Goal: Task Accomplishment & Management: Complete application form

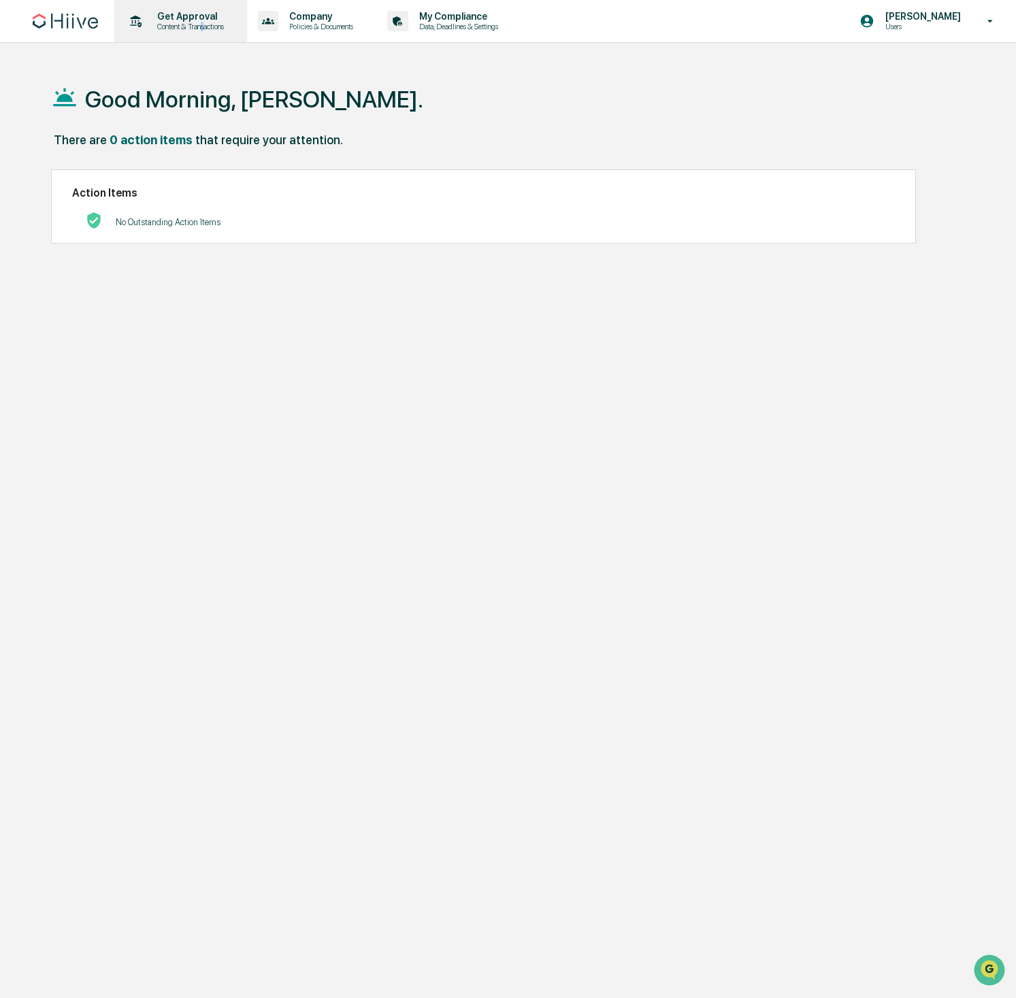
click at [212, 25] on p "Content & Transactions" at bounding box center [188, 27] width 84 height 10
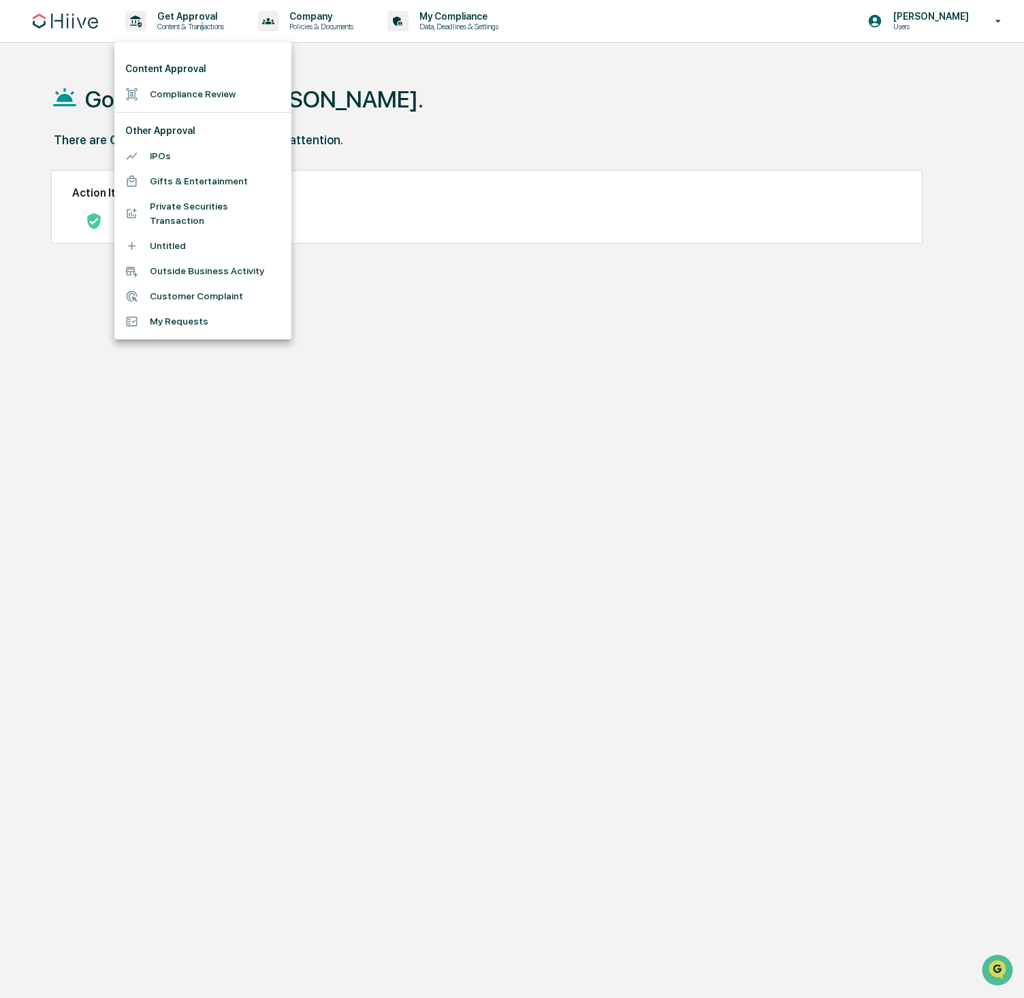
click at [172, 86] on li "Compliance Review" at bounding box center [202, 94] width 177 height 25
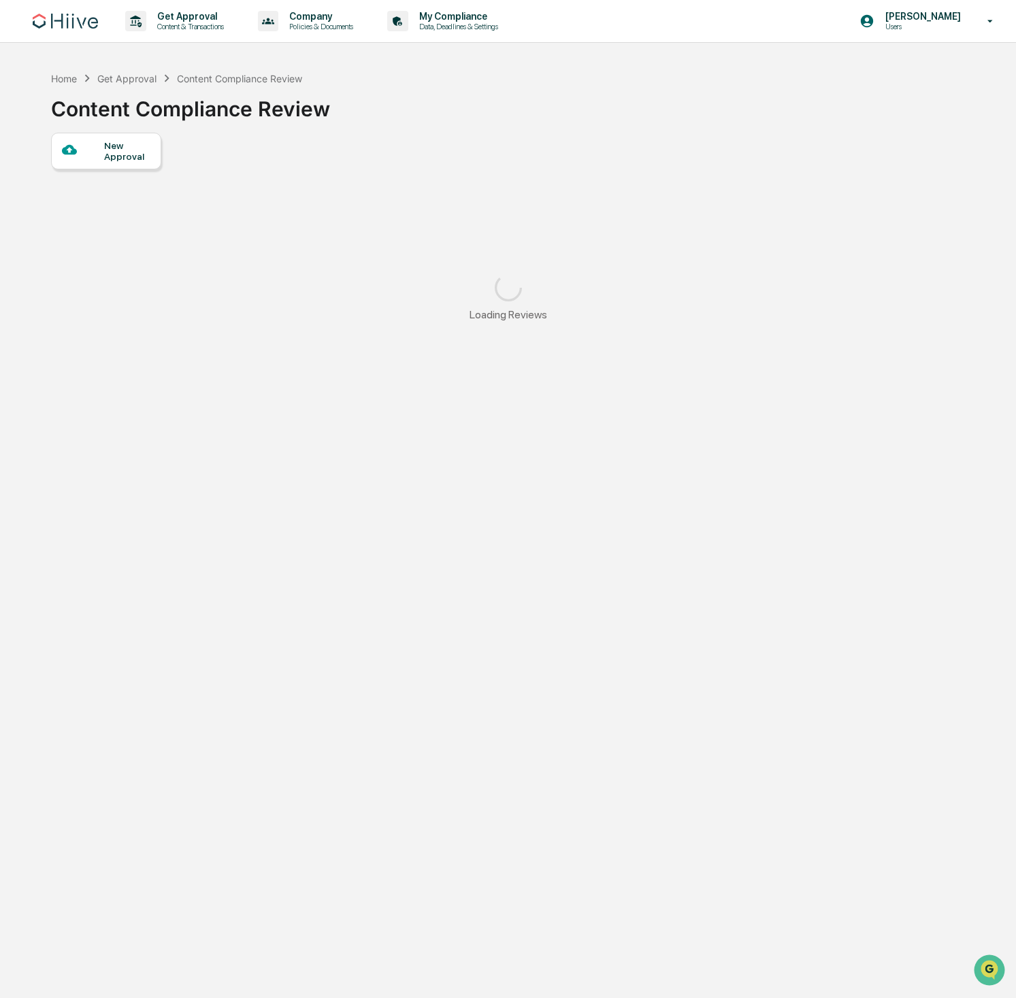
click at [102, 151] on div at bounding box center [83, 150] width 43 height 17
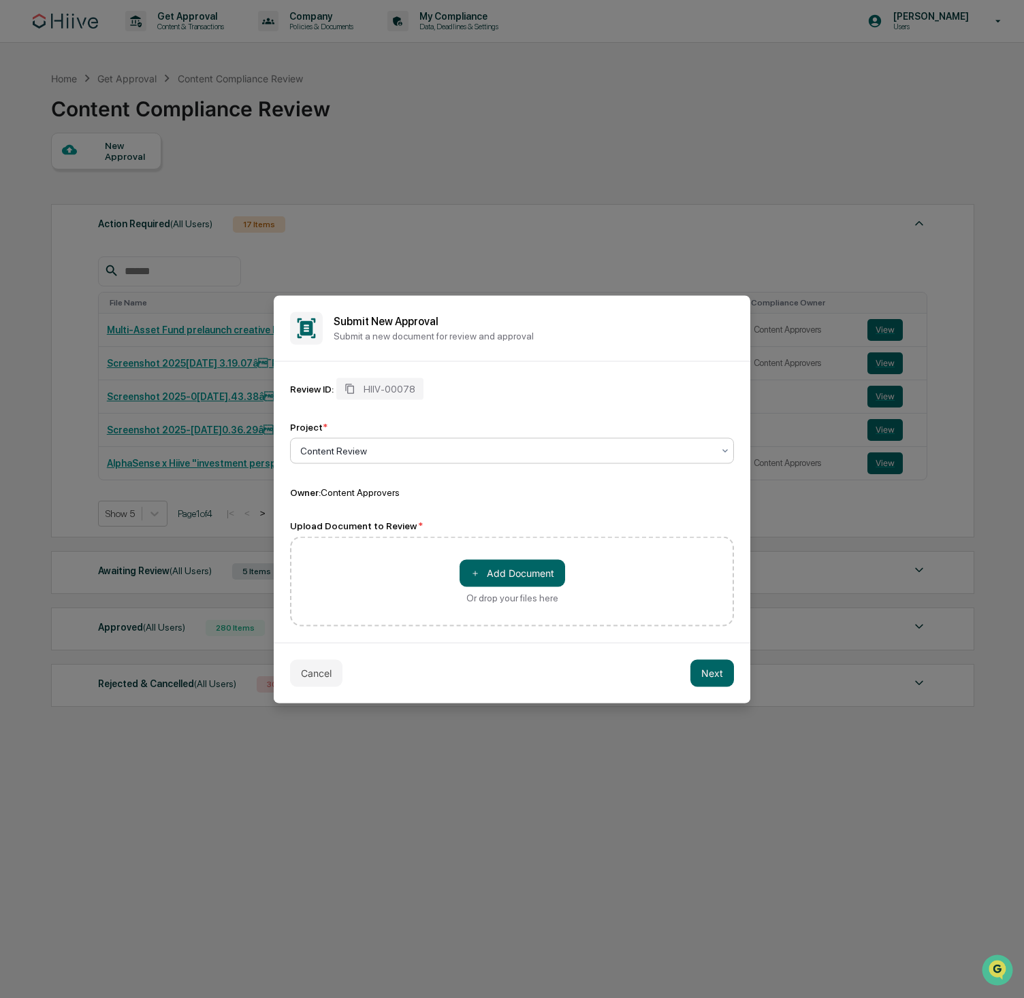
drag, startPoint x: 363, startPoint y: 447, endPoint x: 368, endPoint y: 453, distance: 7.2
click at [363, 448] on div at bounding box center [506, 451] width 412 height 14
click at [388, 446] on div at bounding box center [506, 451] width 412 height 14
click at [388, 445] on div at bounding box center [506, 451] width 412 height 14
click at [374, 541] on div "＋ Add Document Or drop your files here" at bounding box center [512, 581] width 444 height 90
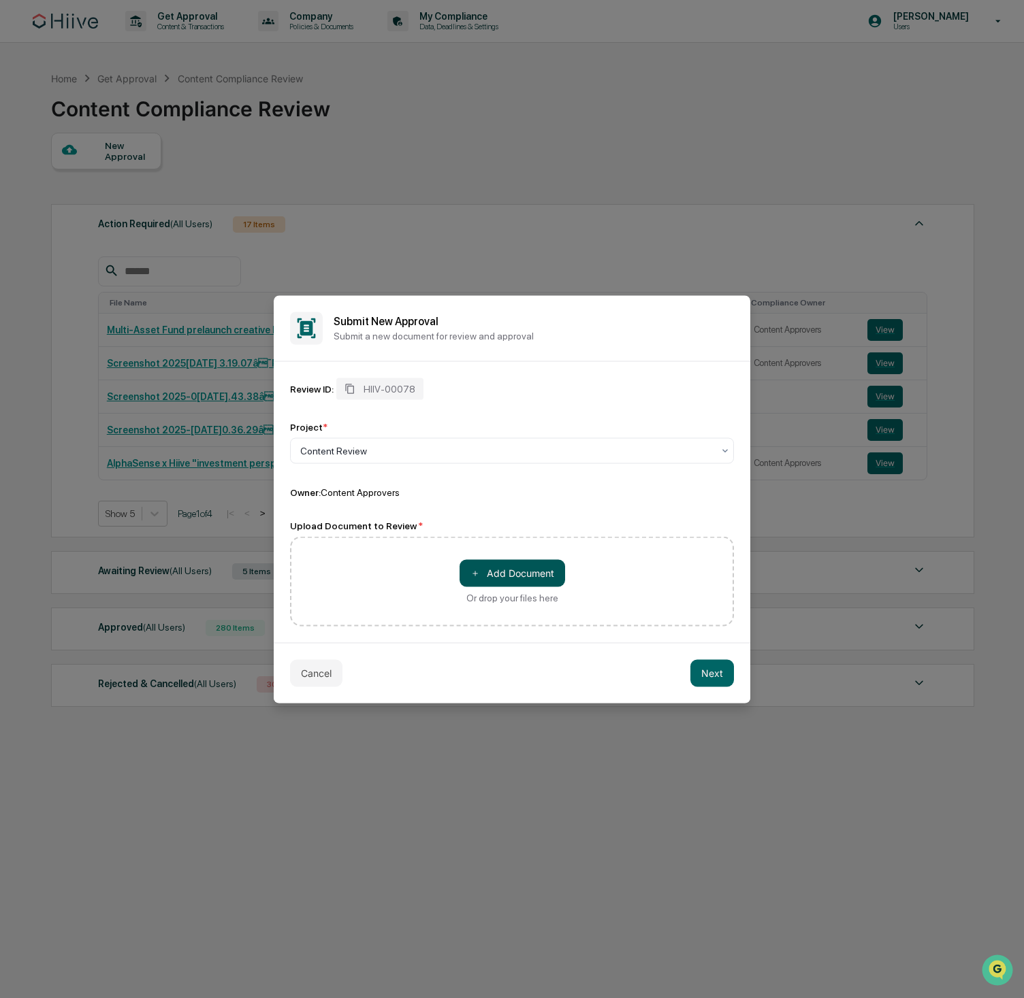
click at [516, 582] on button "＋ Add Document" at bounding box center [511, 572] width 105 height 27
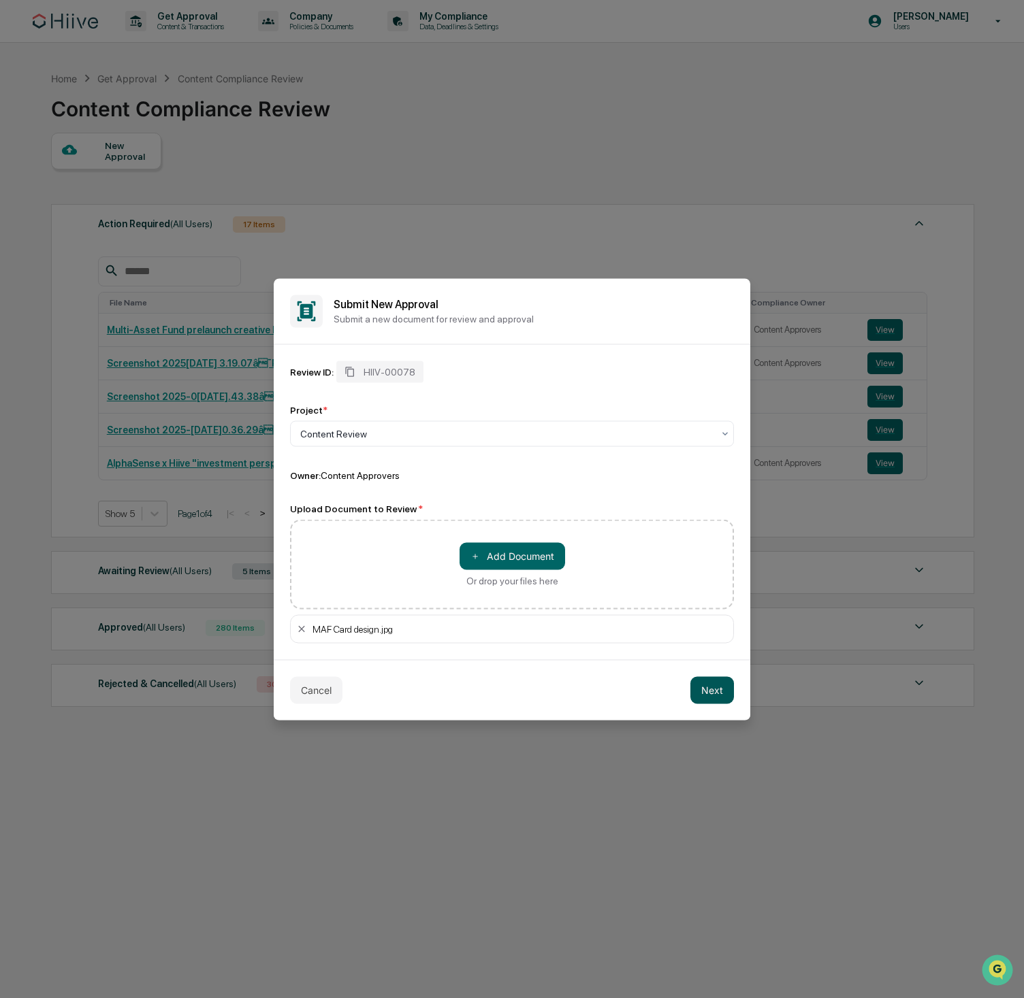
click at [713, 694] on button "Next" at bounding box center [712, 690] width 44 height 27
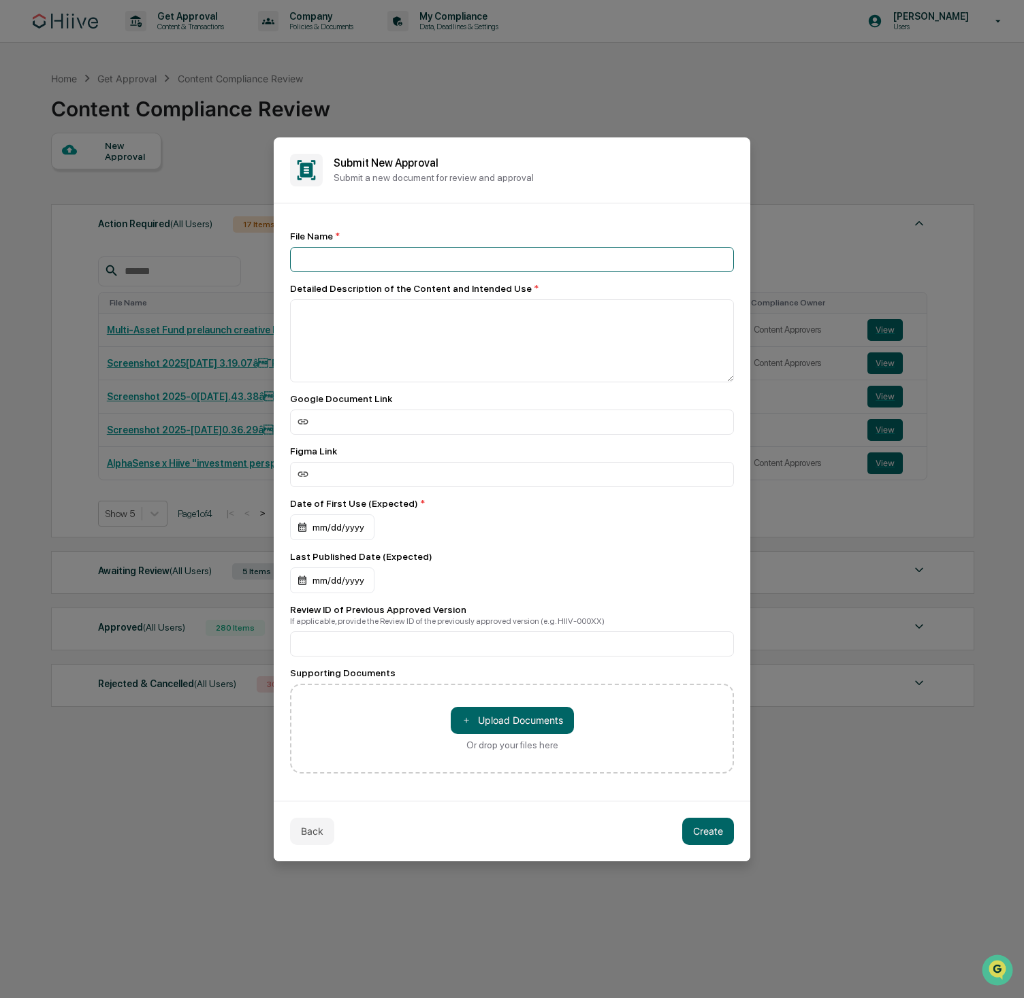
click at [346, 265] on input at bounding box center [512, 259] width 444 height 25
type input "**********"
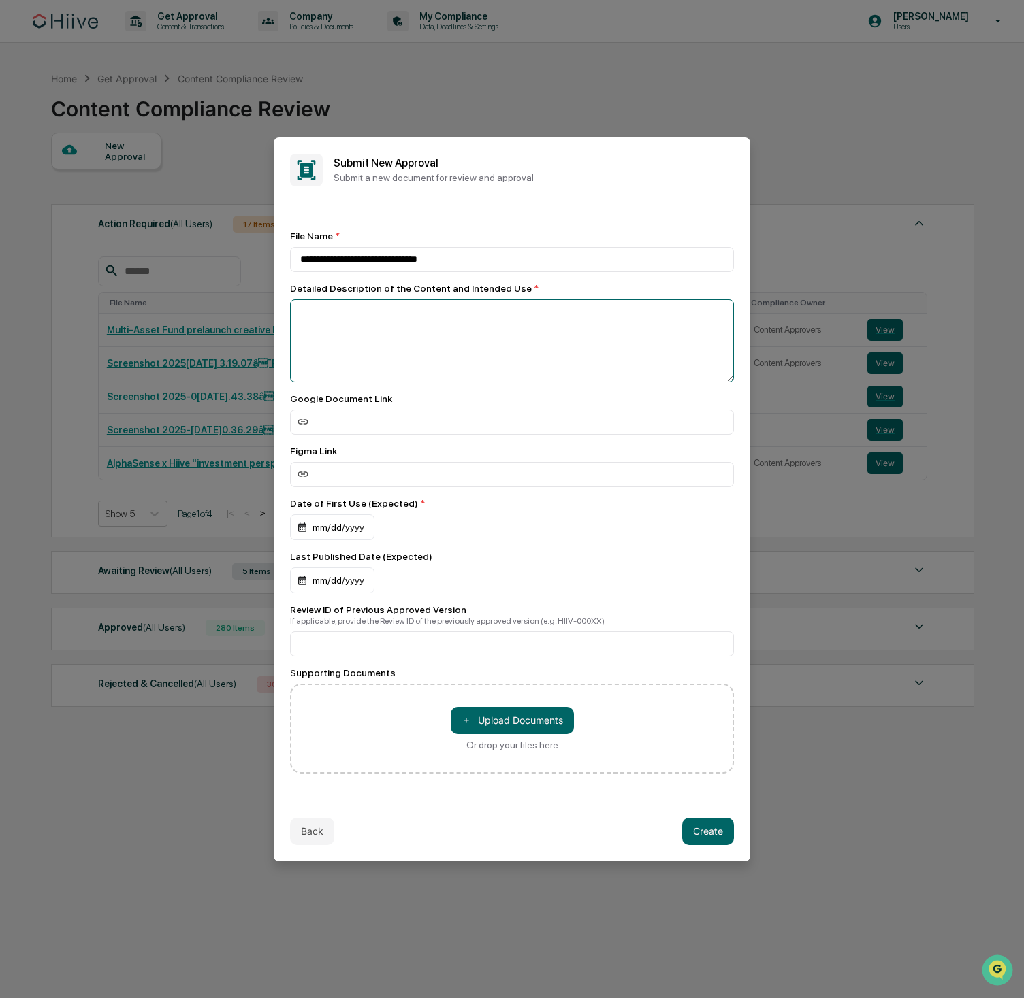
click at [440, 348] on textarea at bounding box center [512, 340] width 444 height 83
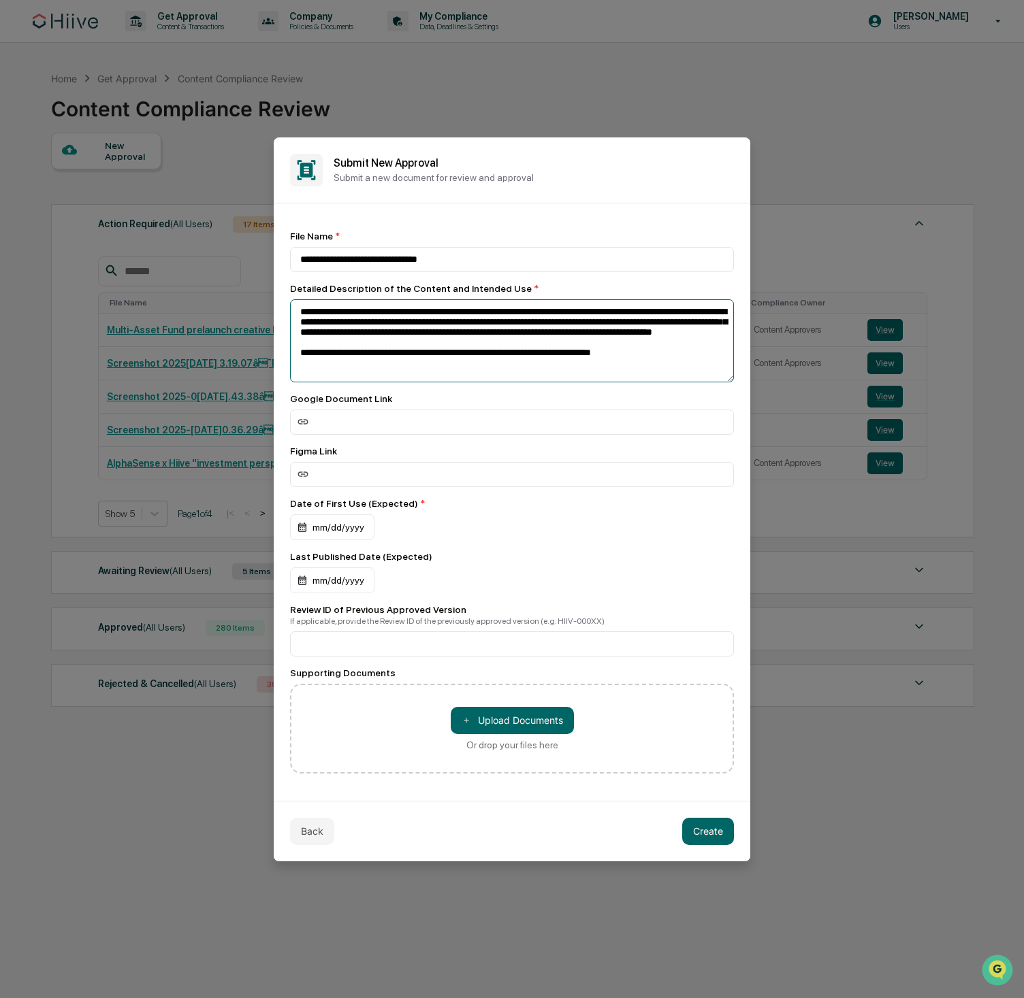
type textarea "**********"
click at [382, 468] on input at bounding box center [512, 474] width 444 height 25
paste input "**********"
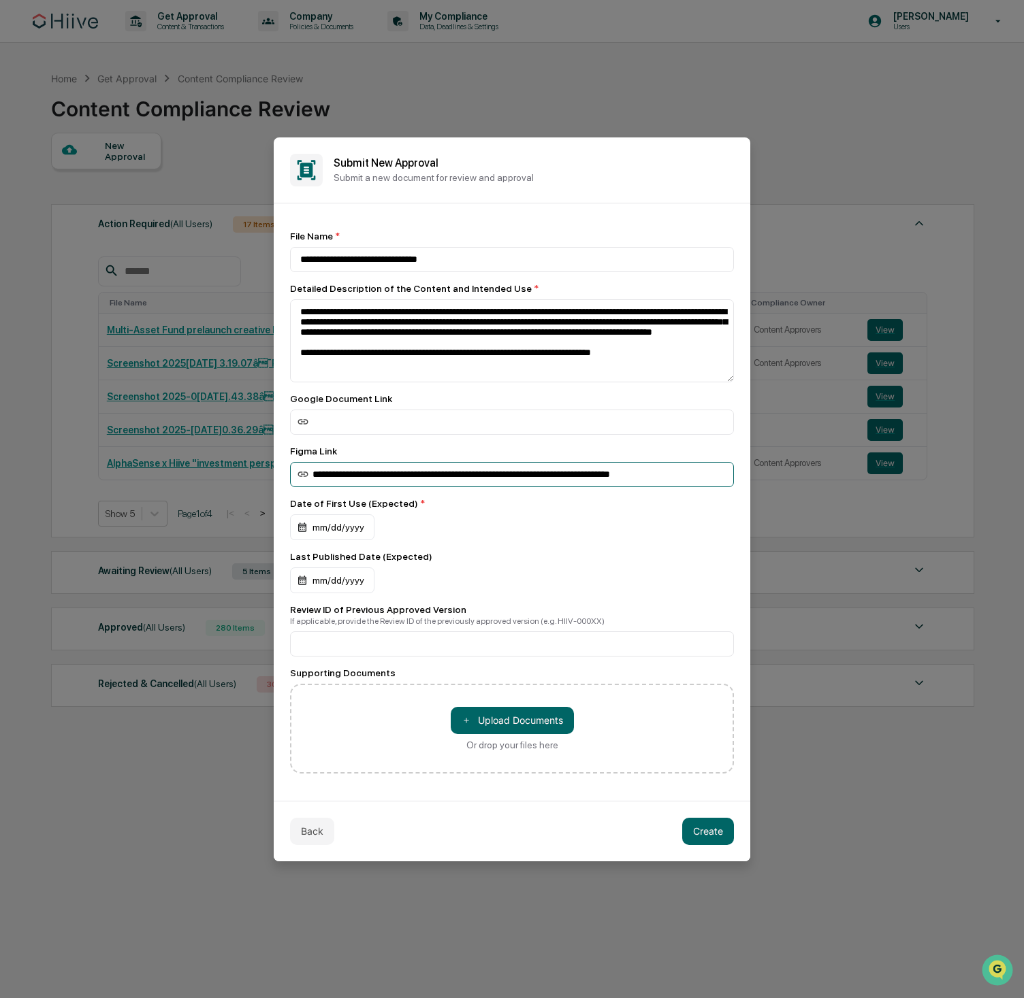
scroll to position [0, 14]
type input "**********"
click at [347, 532] on div "mm/dd/yyyy" at bounding box center [332, 528] width 84 height 26
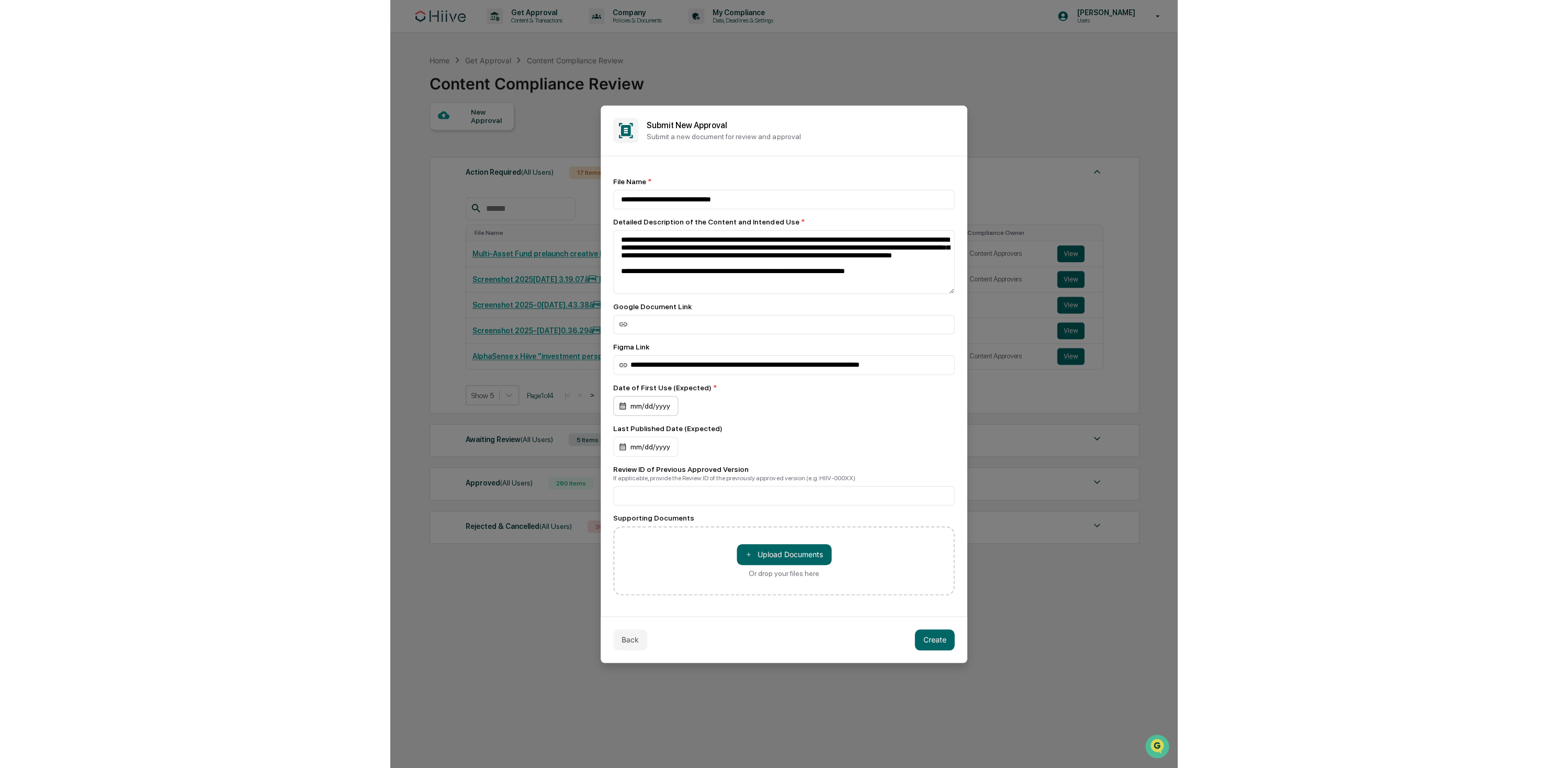
scroll to position [0, 0]
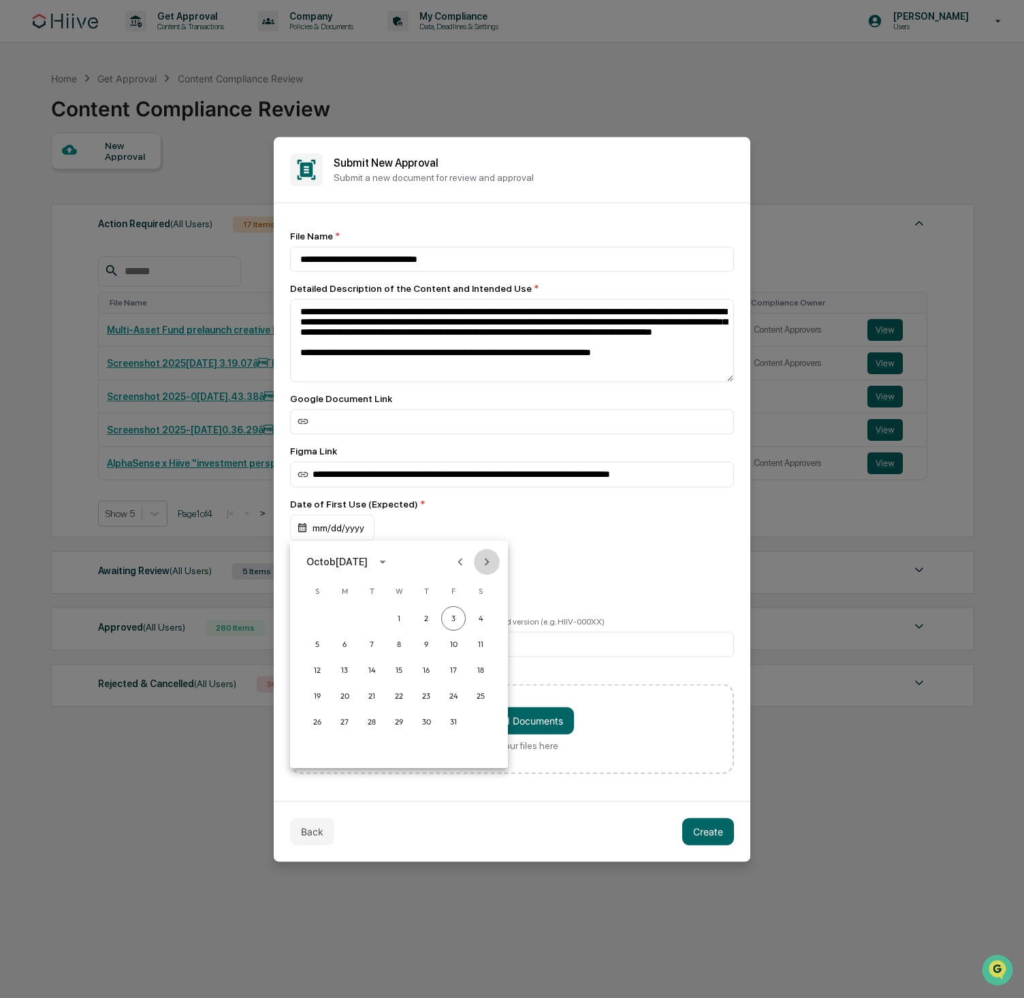
click at [487, 558] on icon "Next month" at bounding box center [486, 562] width 15 height 15
click at [454, 561] on icon "Previous month" at bounding box center [460, 562] width 15 height 15
click at [430, 668] on button "16" at bounding box center [426, 670] width 25 height 25
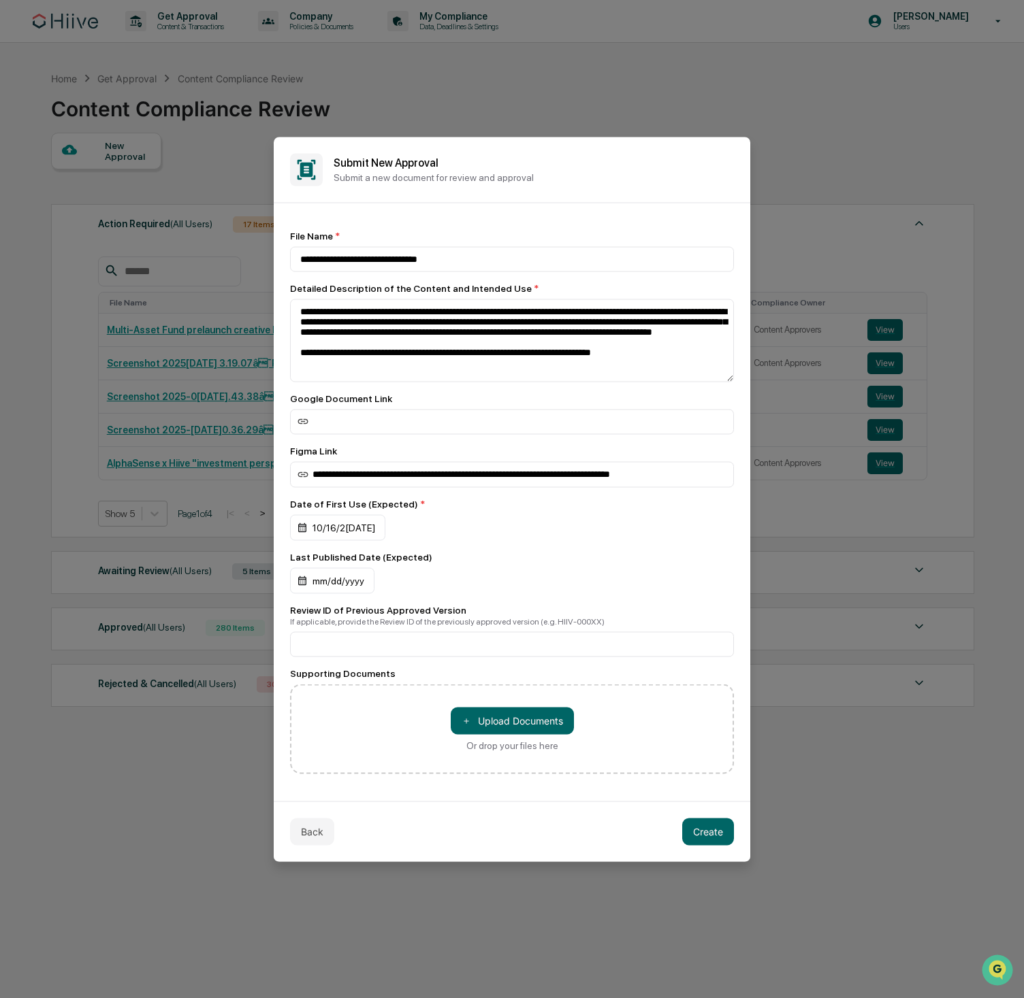
click at [455, 571] on div "mm/dd/yyyy" at bounding box center [512, 581] width 444 height 26
click at [417, 655] on input at bounding box center [512, 644] width 444 height 25
click at [692, 828] on button "Create" at bounding box center [708, 831] width 52 height 27
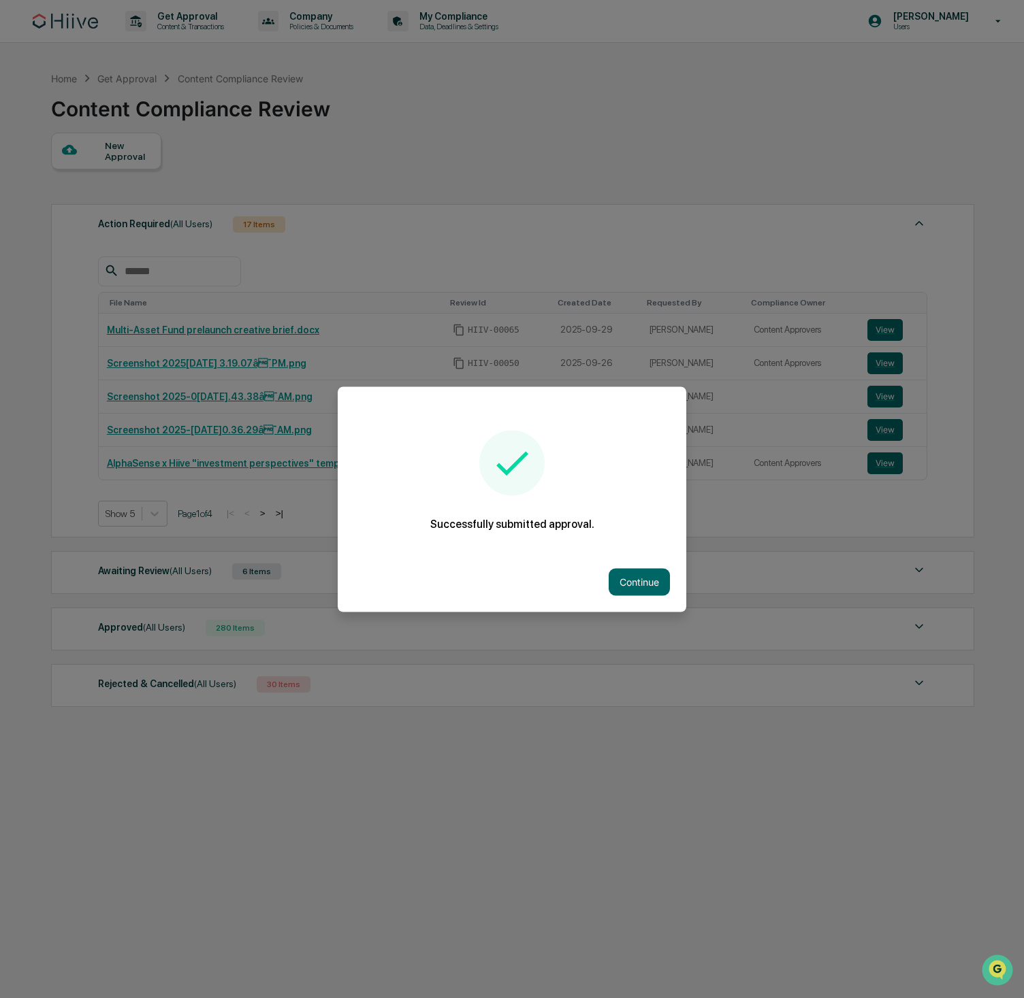
click at [608, 561] on div "Continue" at bounding box center [512, 582] width 348 height 60
click at [613, 572] on button "Continue" at bounding box center [638, 581] width 61 height 27
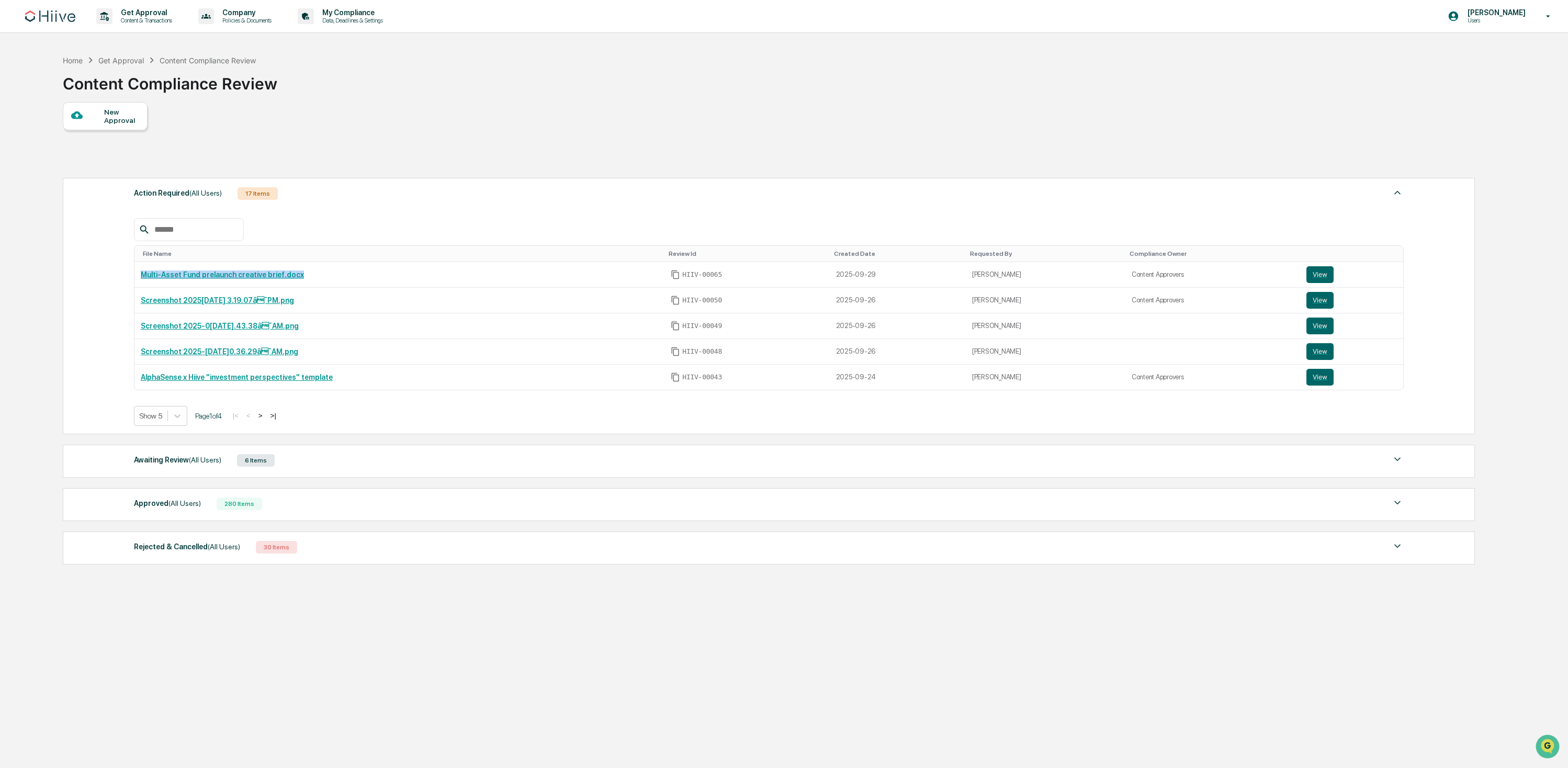
drag, startPoint x: 311, startPoint y: 276, endPoint x: 114, endPoint y: 288, distance: 197.4
click at [139, 274] on td "Multi-Asset Fund prelaunch creative brief.docx" at bounding box center [400, 274] width 530 height 25
click at [384, 213] on div "File Name Review Id Created Date Requested By Compliance Owner Multi-Asset Fund…" at bounding box center [769, 314] width 1270 height 224
click at [166, 407] on div "Show 5" at bounding box center [160, 416] width 53 height 20
click at [550, 466] on div "Awaiting Review (All Users) 6 Items" at bounding box center [769, 460] width 1270 height 15
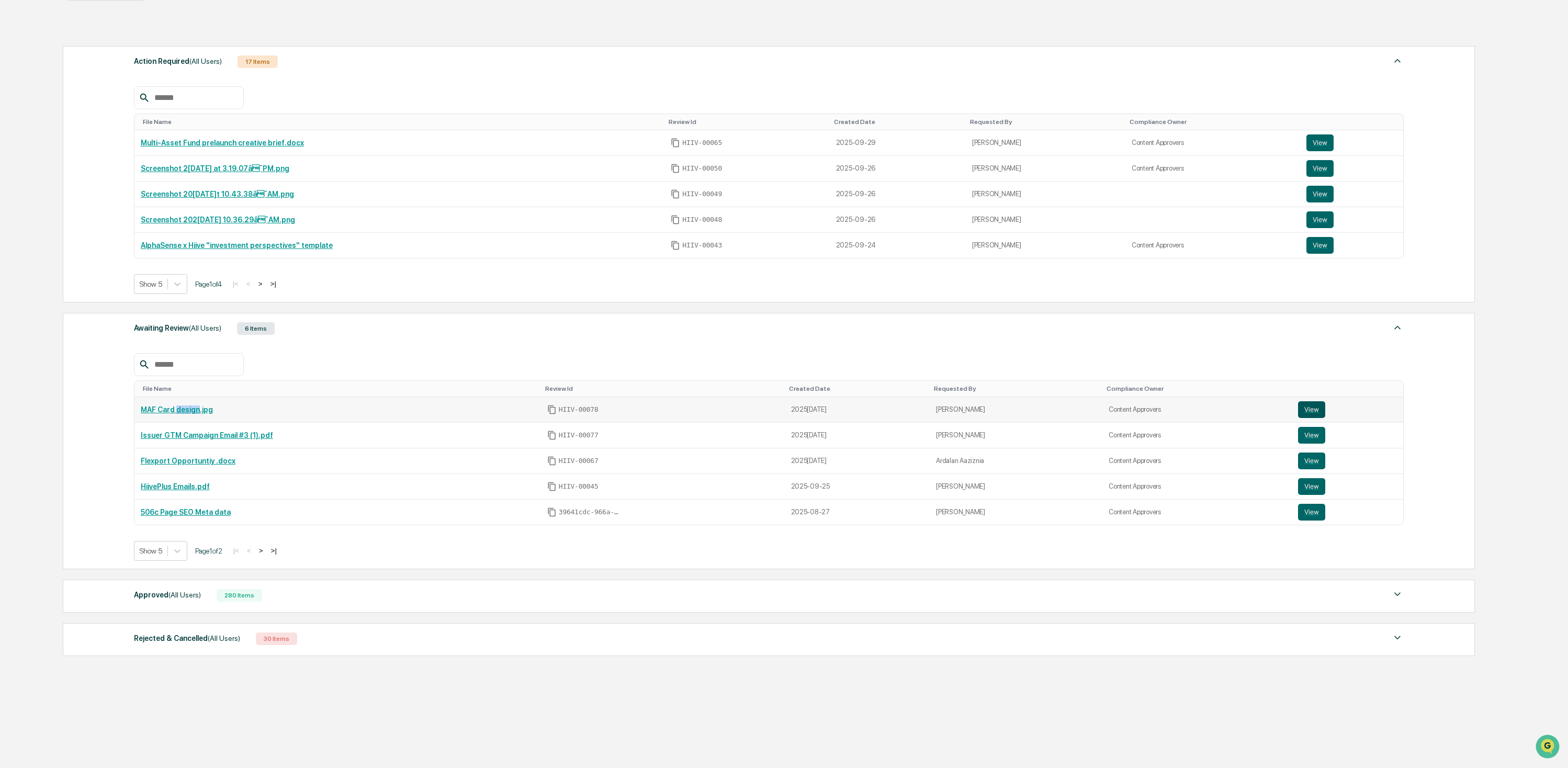
click at [1316, 414] on button "View" at bounding box center [1311, 410] width 27 height 17
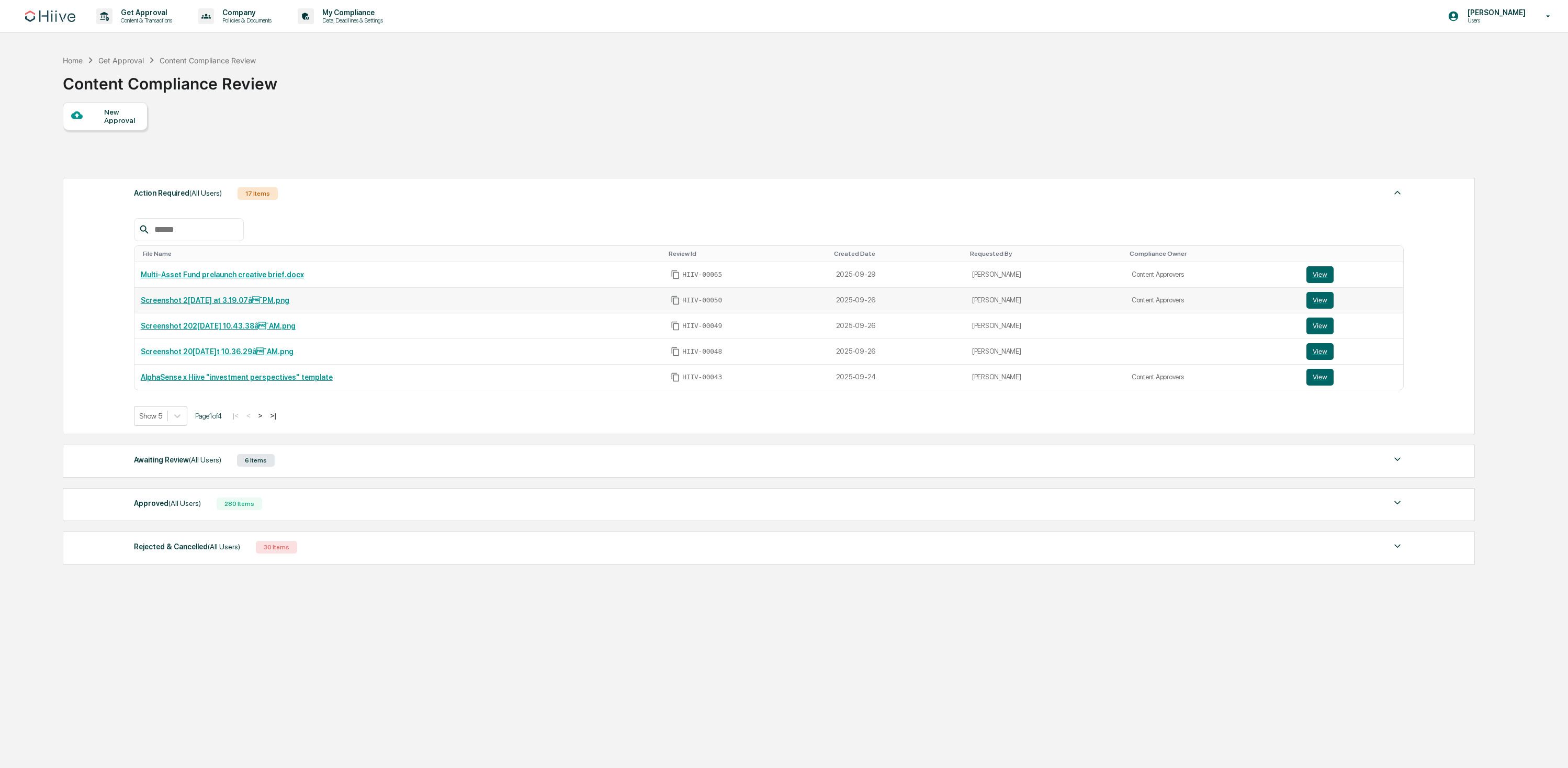
scroll to position [50, 0]
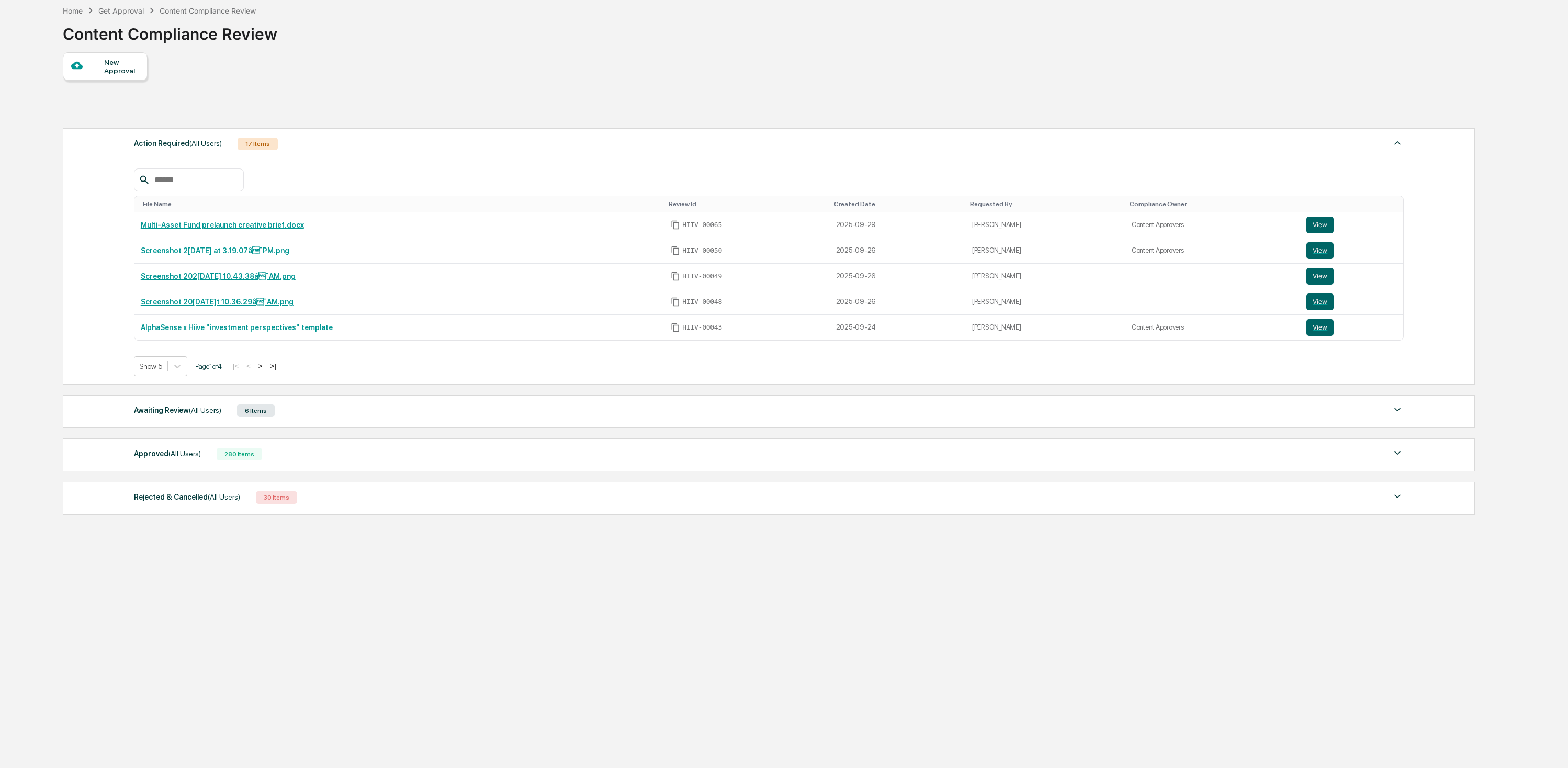
click at [363, 412] on div "Awaiting Review (All Users) 6 Items" at bounding box center [769, 411] width 1270 height 15
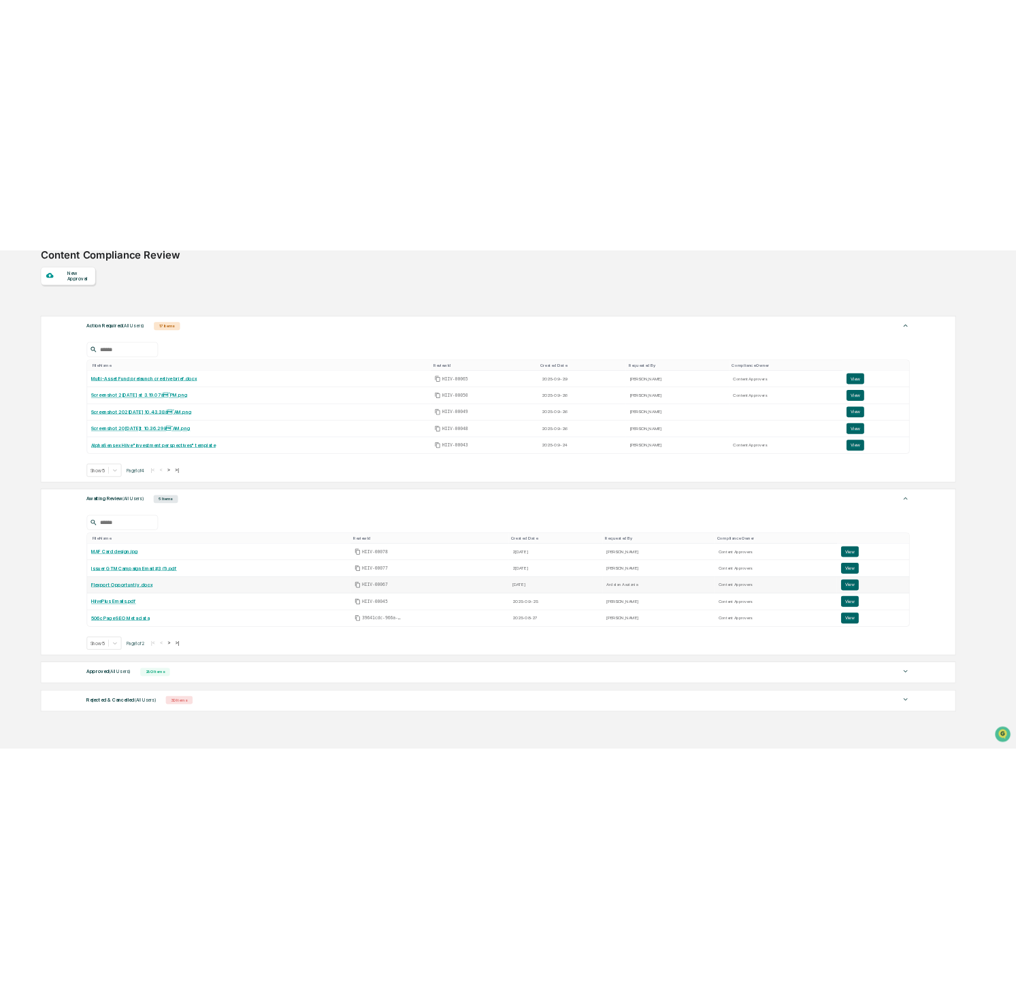
scroll to position [97, 0]
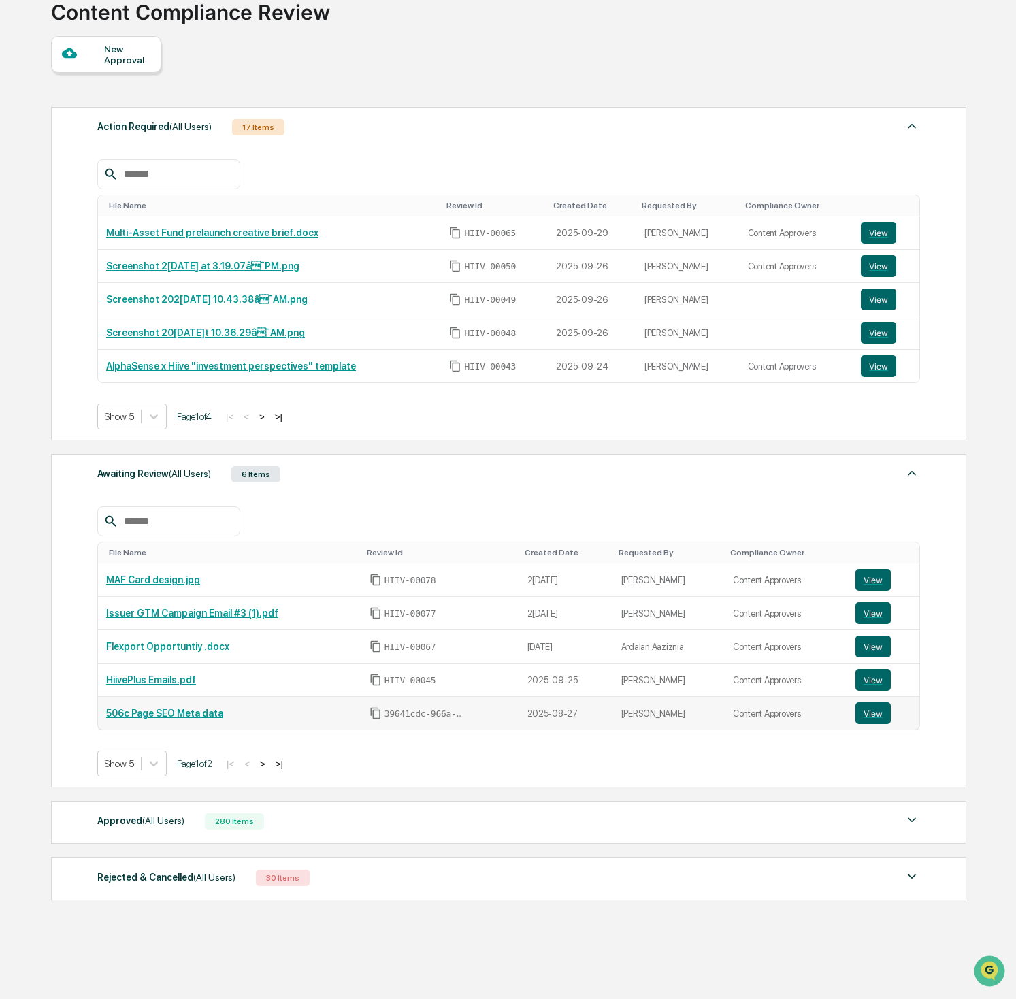
click at [199, 715] on link "506c Page SEO Meta data" at bounding box center [164, 713] width 117 height 11
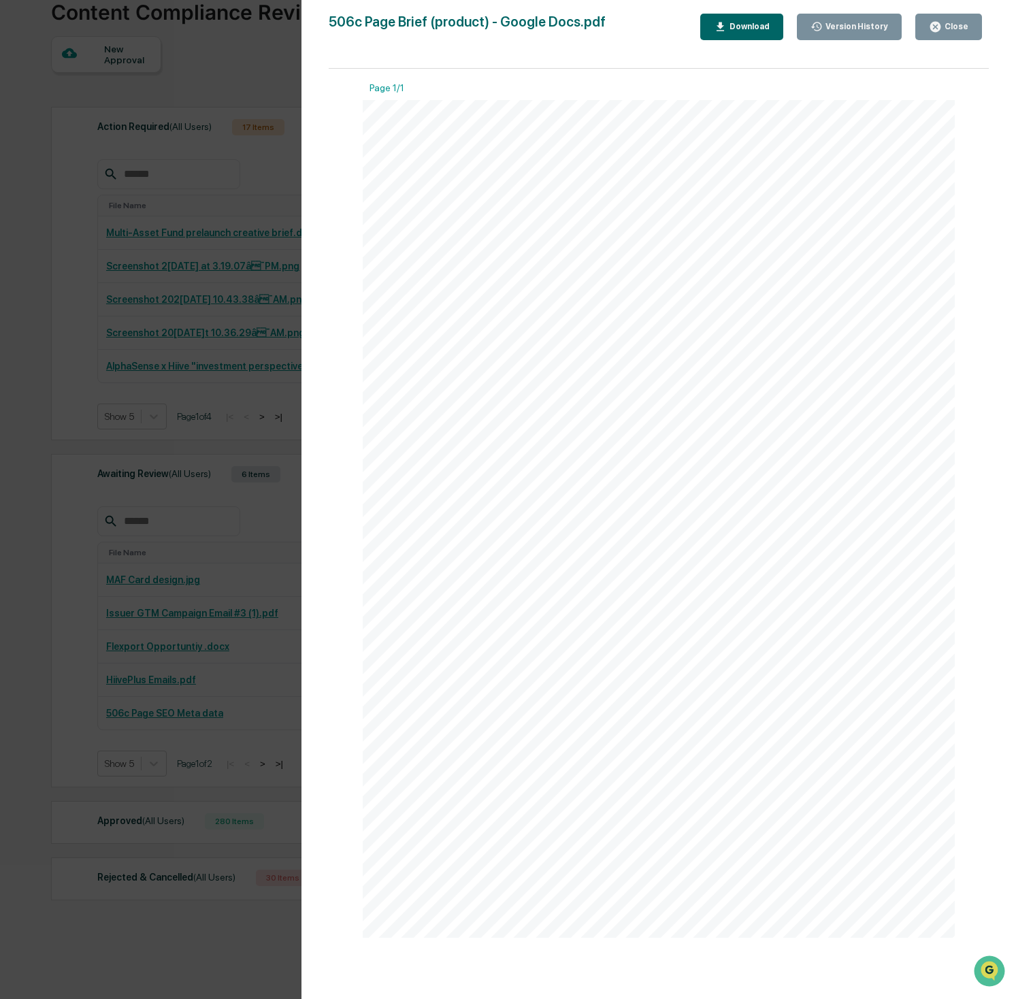
click at [112, 465] on div "Version History 08/27/2025, 05:56 PM Josh Reding 506c Page Brief (product) - Go…" at bounding box center [508, 499] width 1016 height 999
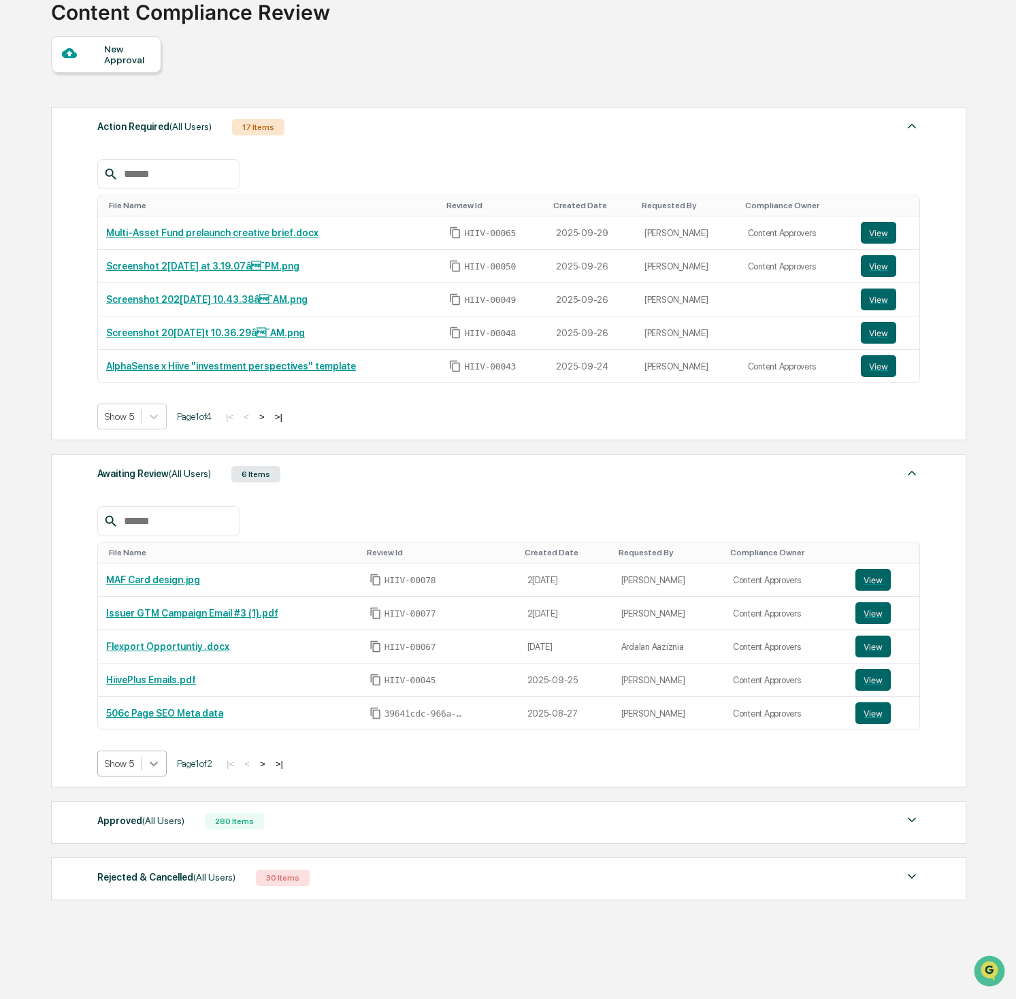
click at [154, 770] on icon at bounding box center [154, 764] width 14 height 14
click at [223, 719] on td "506c Page SEO Meta data" at bounding box center [229, 713] width 263 height 33
click at [196, 708] on link "506c Page SEO Meta data" at bounding box center [164, 713] width 117 height 11
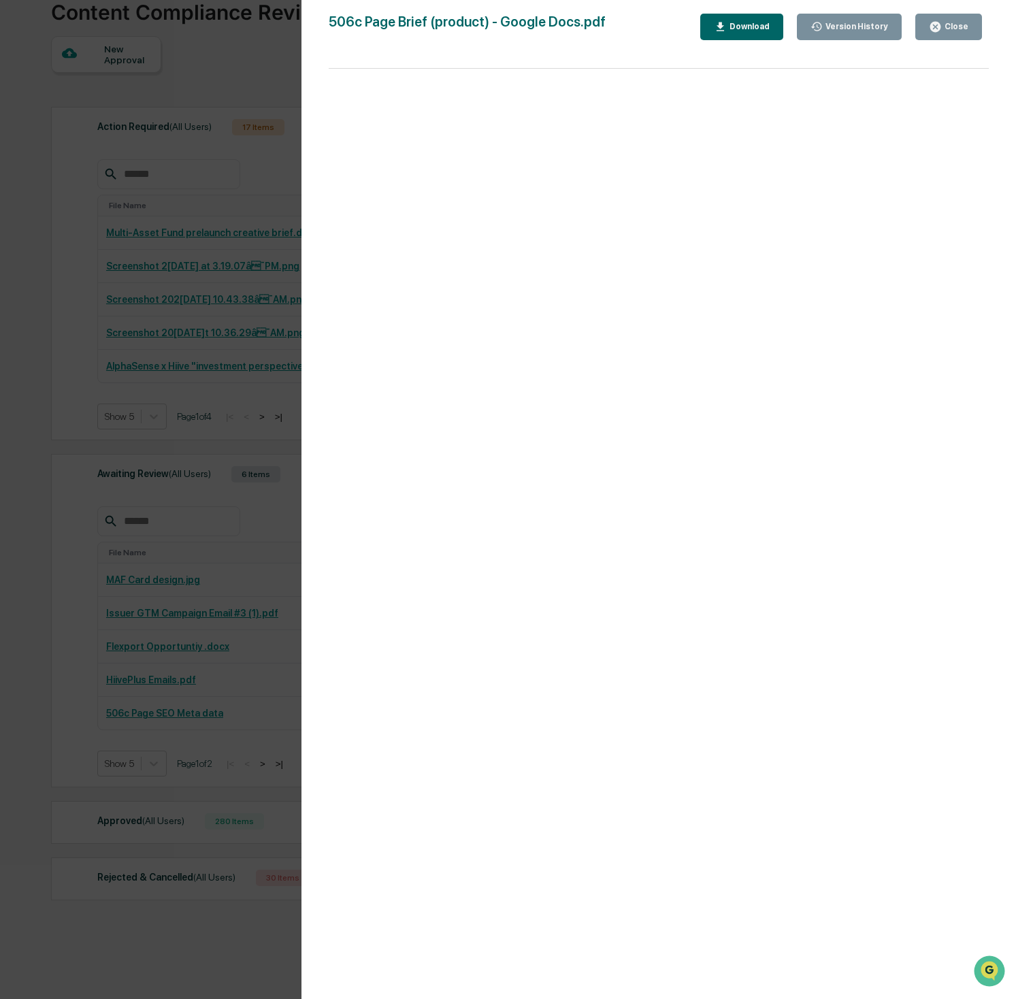
click at [223, 319] on div "Version History 08/27/2025, 05:56 PM Josh Reding 506c Page Brief (product) - Go…" at bounding box center [508, 499] width 1016 height 999
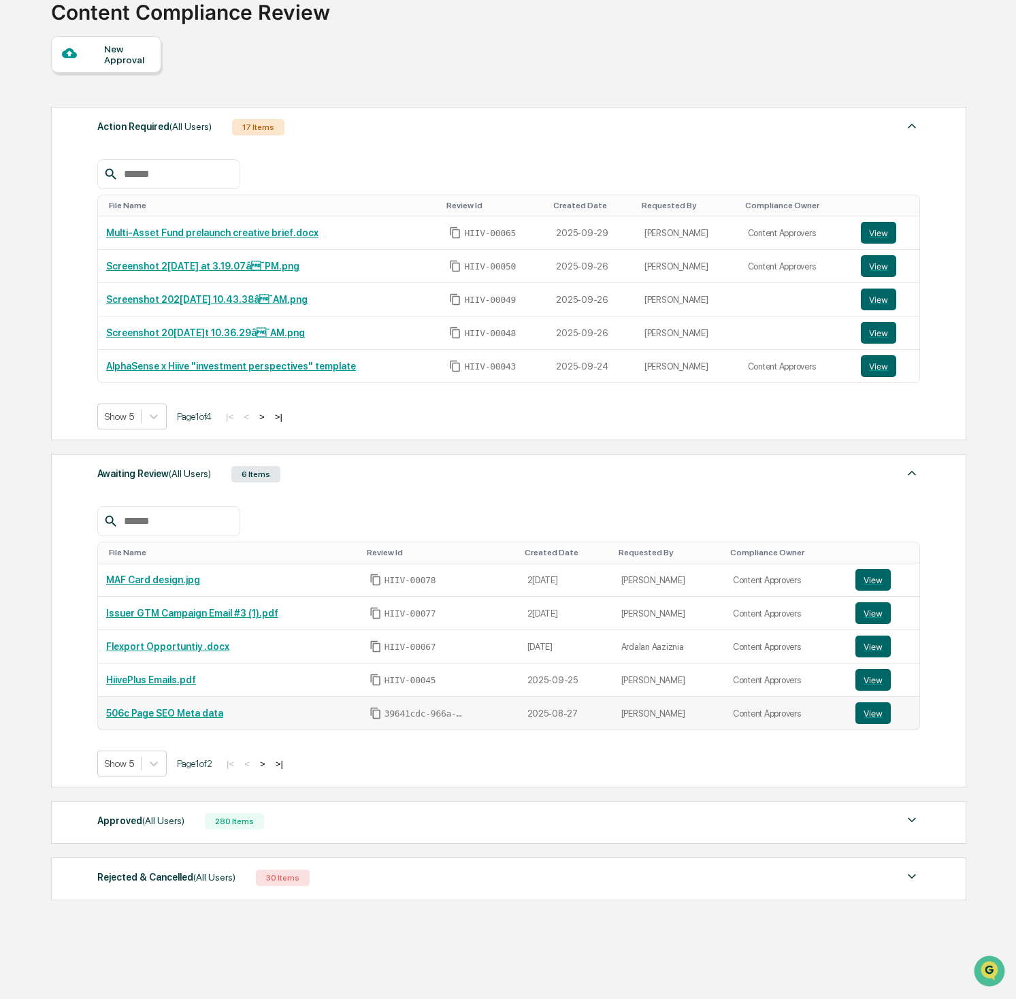
click at [183, 726] on td "506c Page SEO Meta data" at bounding box center [229, 713] width 263 height 33
click at [186, 717] on link "506c Page SEO Meta data" at bounding box center [164, 713] width 117 height 11
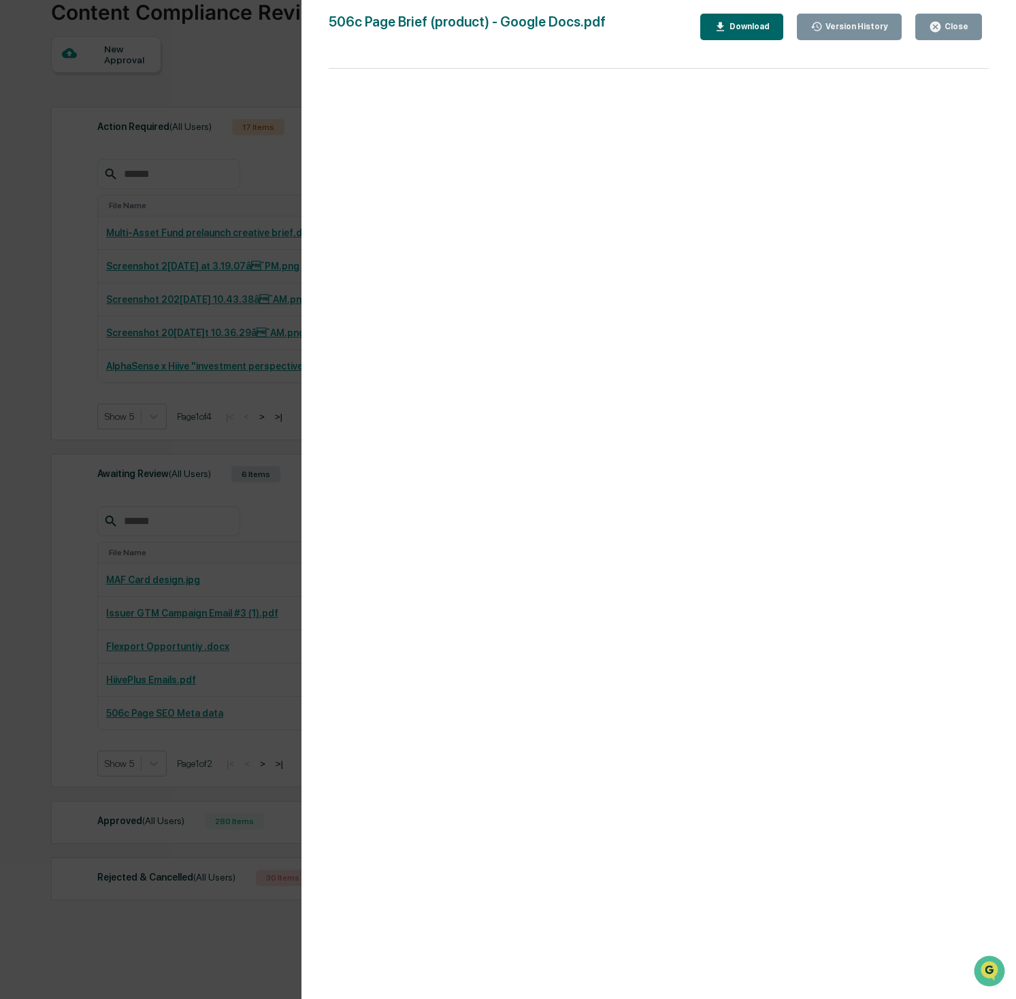
click at [81, 371] on div "Version History 08/27/2025, 05:56 PM Josh Reding 506c Page Brief (product) - Go…" at bounding box center [508, 499] width 1016 height 999
